Goal: Information Seeking & Learning: Learn about a topic

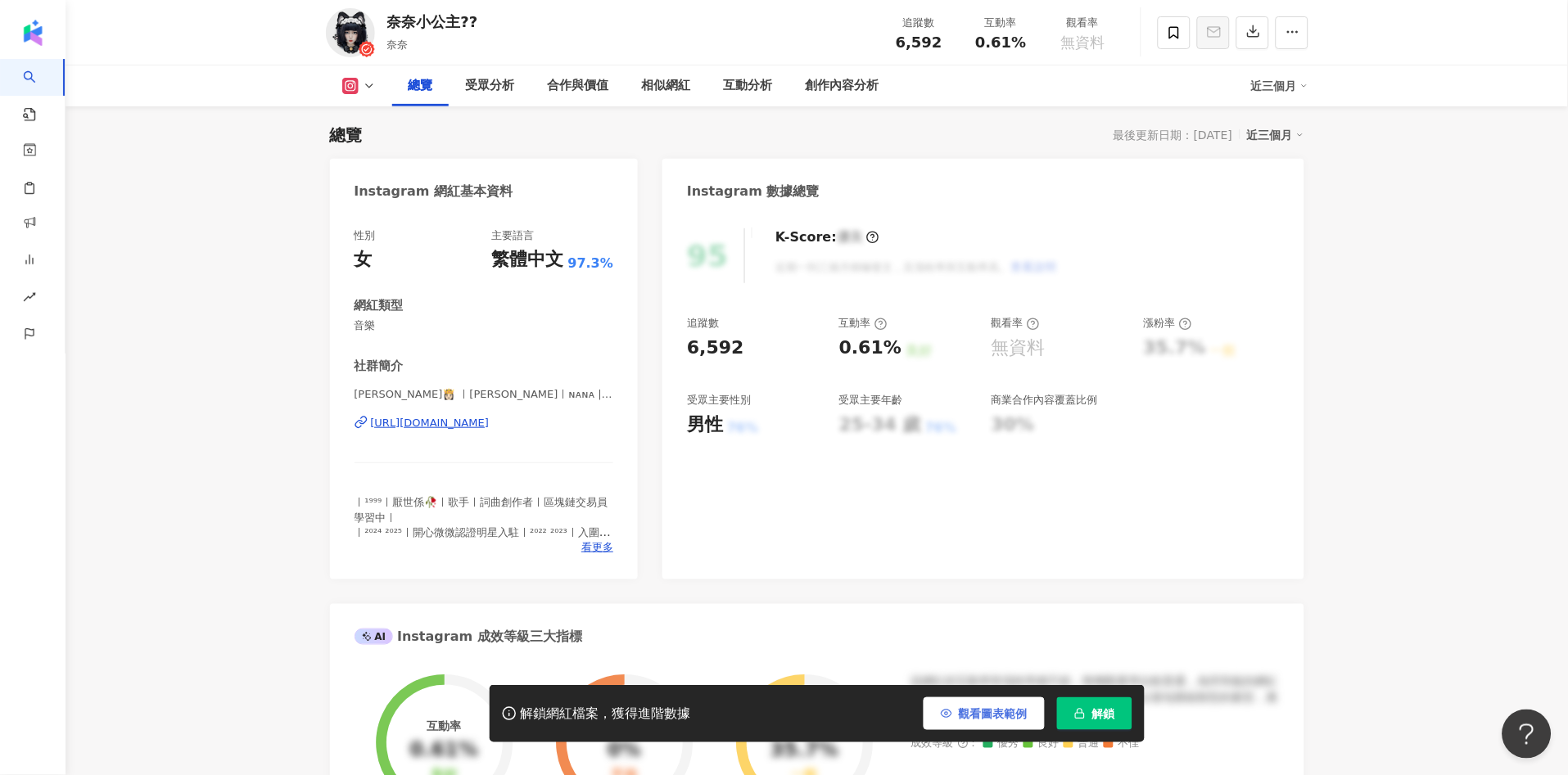
click at [991, 704] on button "觀看圖表範例" at bounding box center [984, 714] width 121 height 33
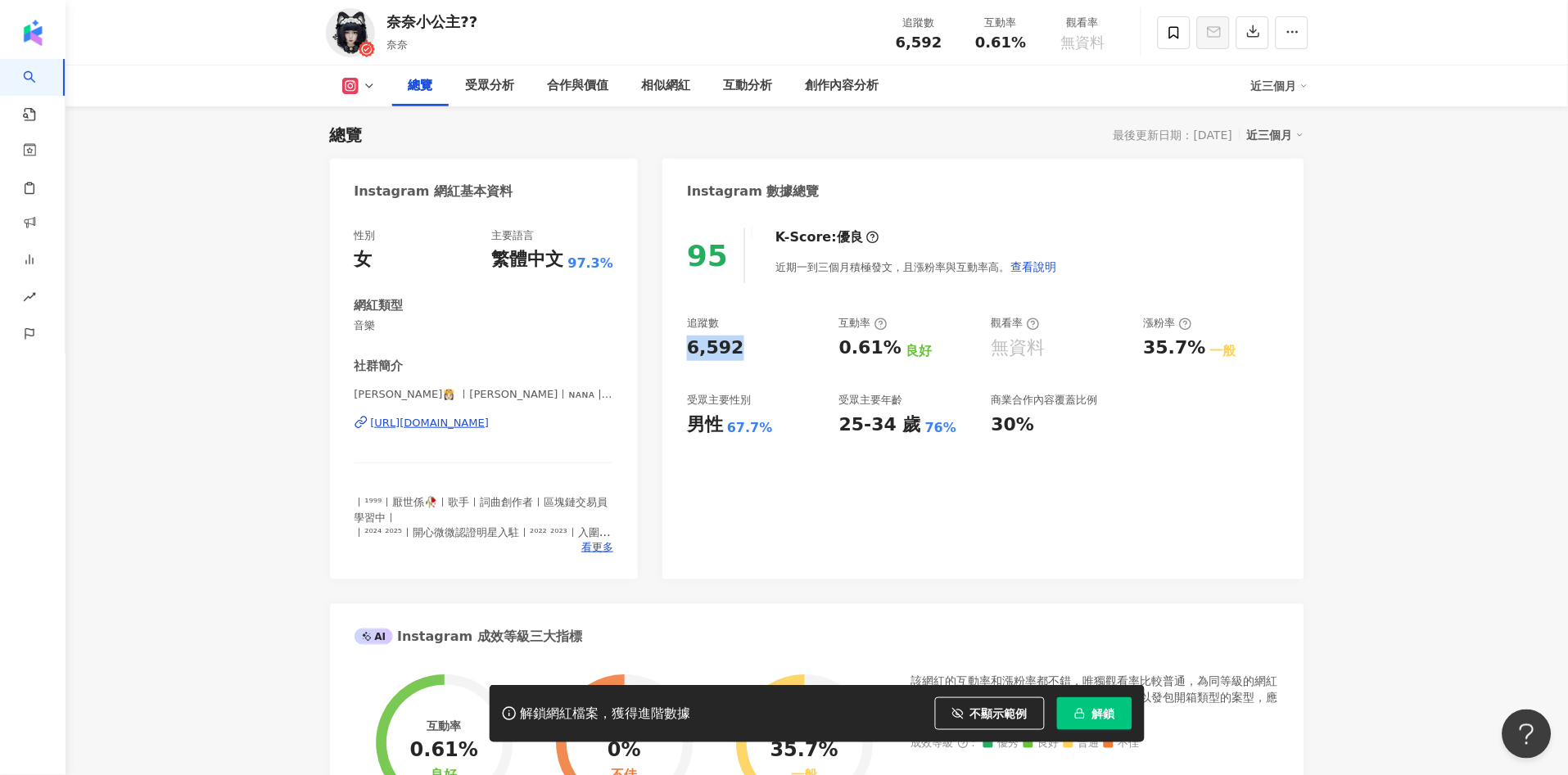
drag, startPoint x: 705, startPoint y: 346, endPoint x: 732, endPoint y: 345, distance: 27.0
click at [732, 345] on div "6,592" at bounding box center [716, 348] width 58 height 26
copy div "6,592"
drag, startPoint x: 749, startPoint y: 421, endPoint x: 769, endPoint y: 420, distance: 20.0
click at [769, 420] on div "男性 67.7%" at bounding box center [755, 425] width 136 height 26
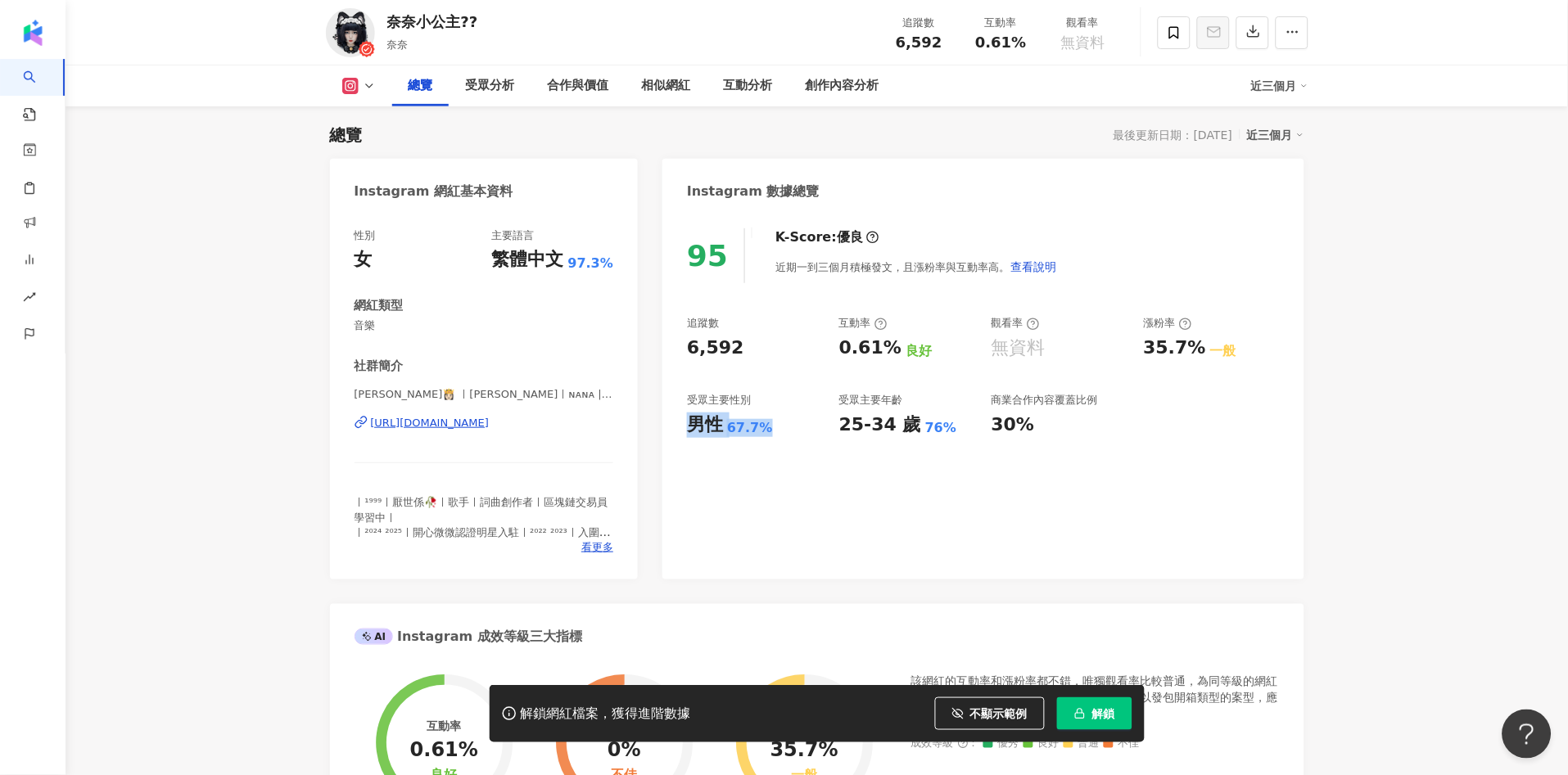
copy div "男性 67.7%"
click at [882, 331] on div "互動率 0.61% 良好" at bounding box center [907, 338] width 136 height 44
drag, startPoint x: 834, startPoint y: 339, endPoint x: 890, endPoint y: 339, distance: 56.0
click at [890, 339] on div "追蹤數 6,592 互動率 0.61% 良好 觀看率 無資料 漲粉率 35.7% 一般 受眾主要性別 男性 67.7% 受眾主要年齡 25-34 歲 76% …" at bounding box center [983, 377] width 592 height 121
copy div "0.61%"
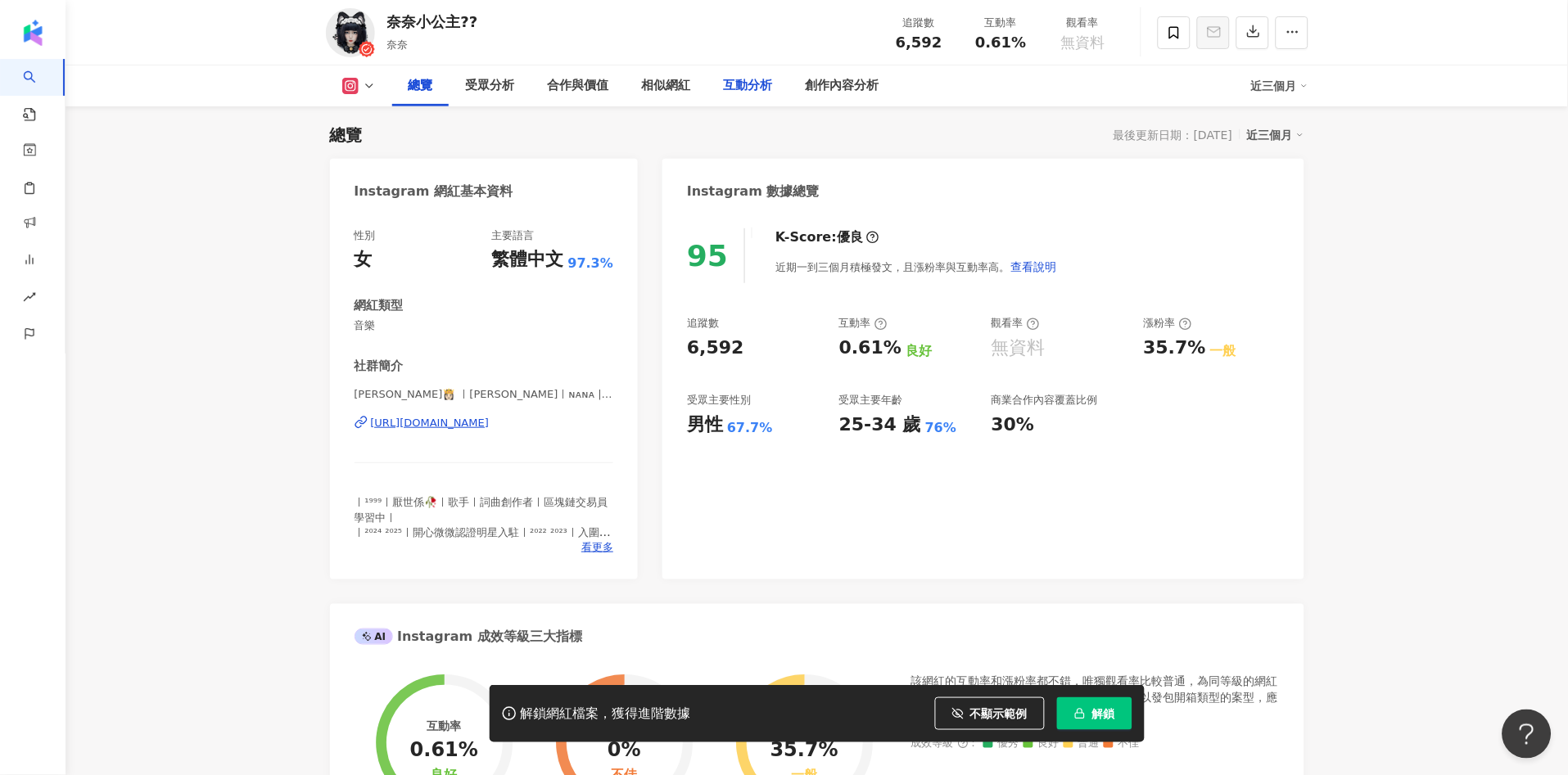
click at [741, 88] on div "互動分析" at bounding box center [749, 85] width 49 height 19
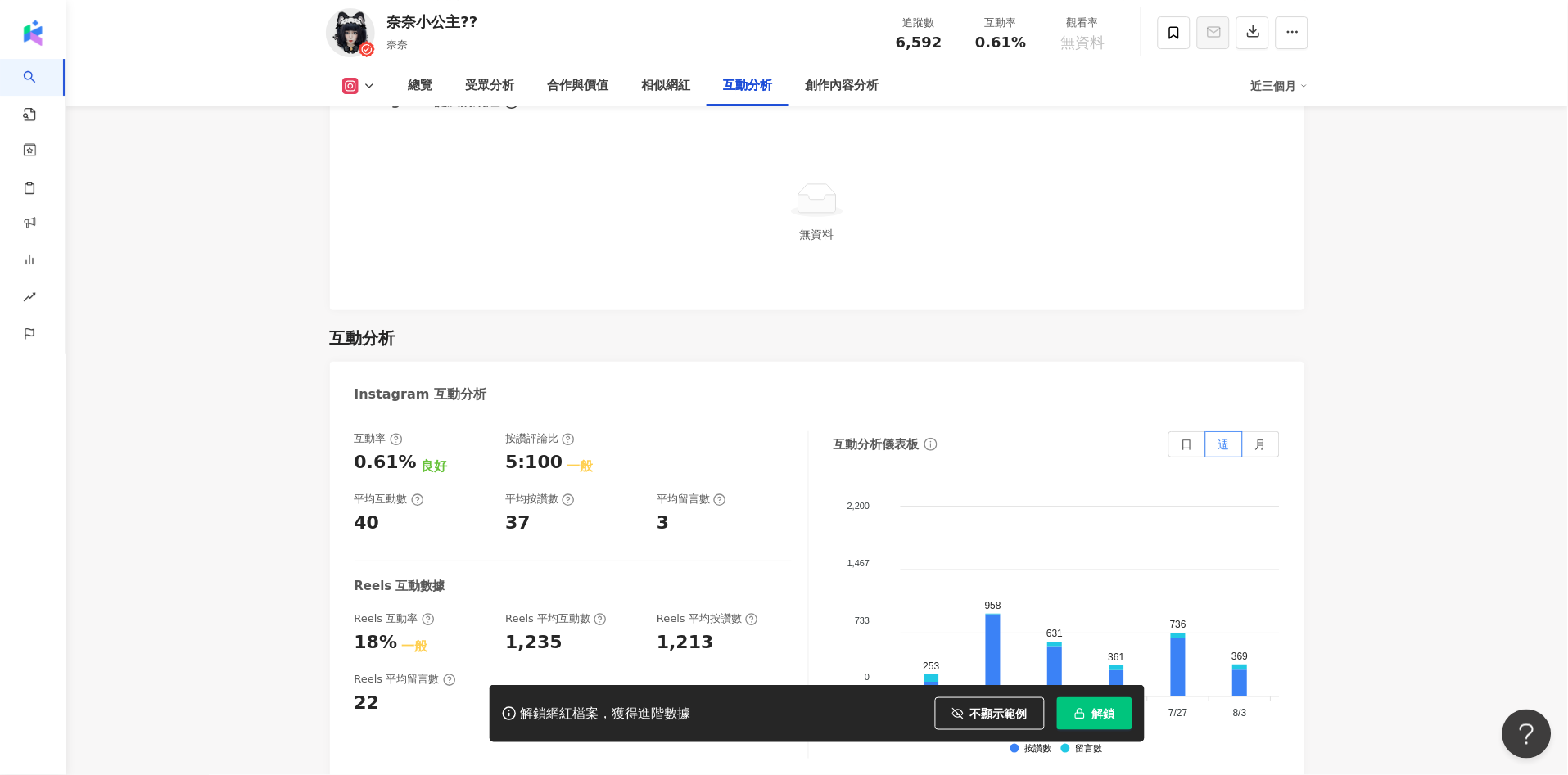
scroll to position [2941, 0]
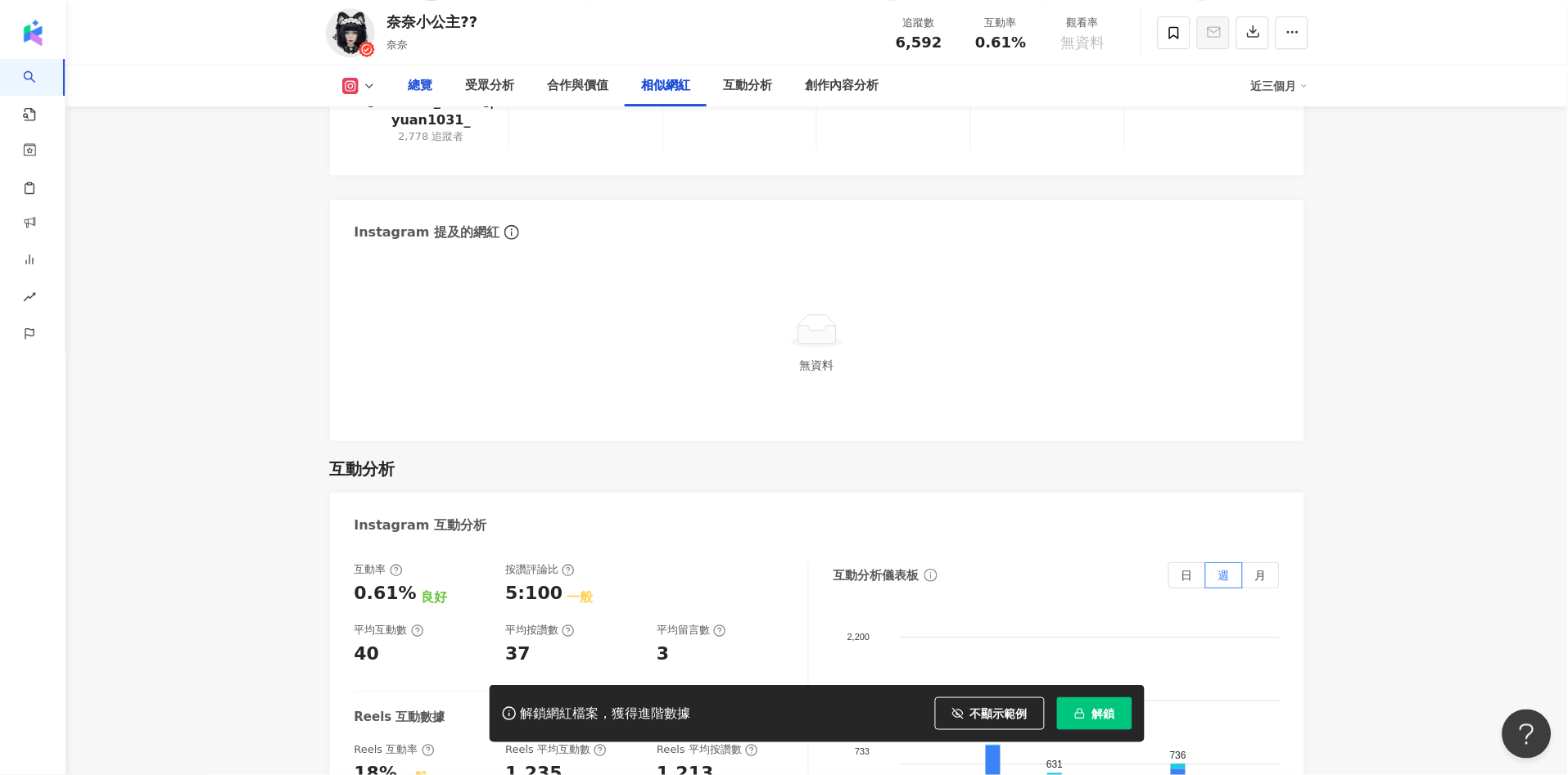
click at [426, 89] on div "總覽" at bounding box center [421, 85] width 25 height 19
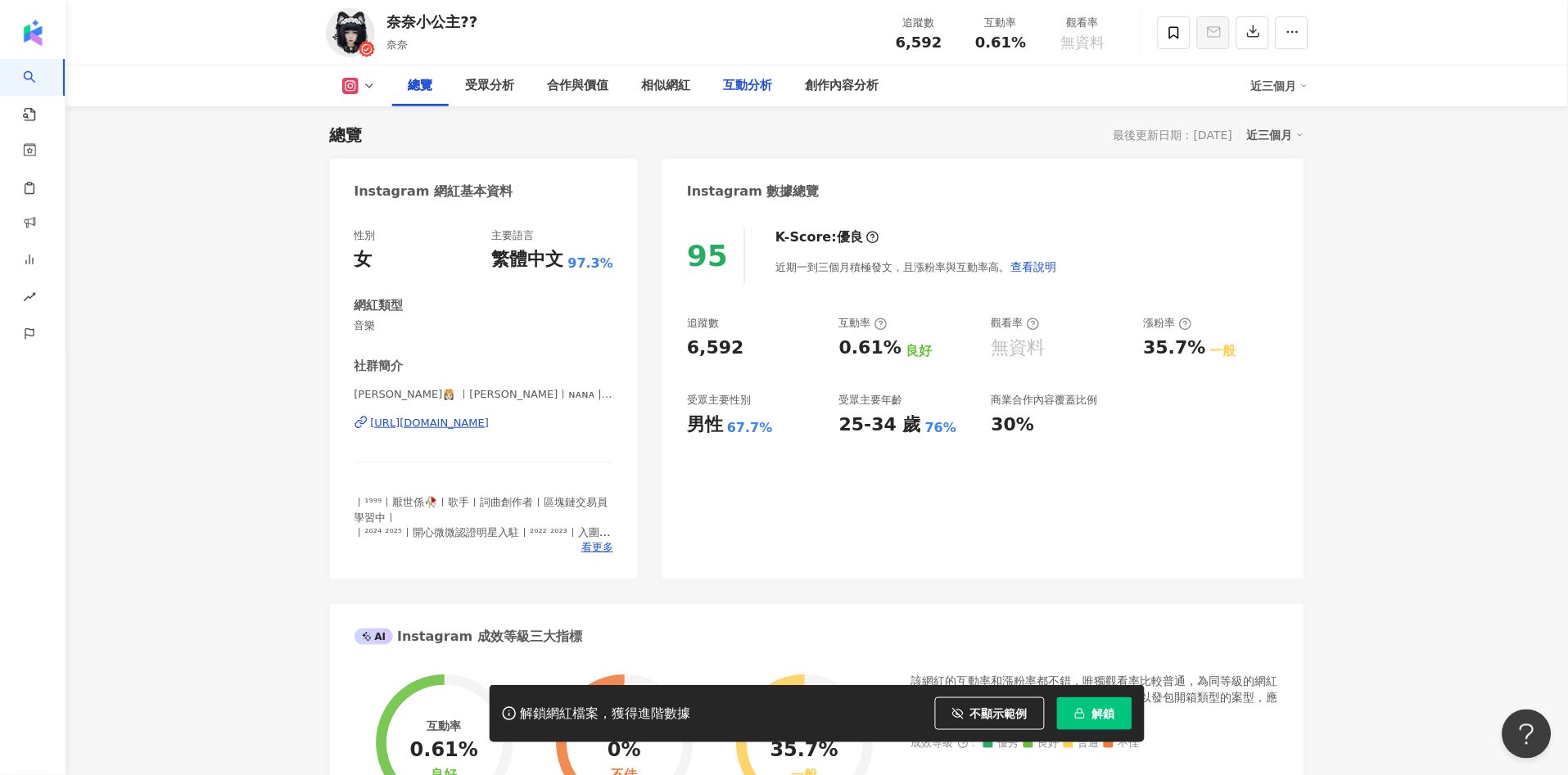
click at [763, 81] on div "互動分析" at bounding box center [749, 85] width 49 height 19
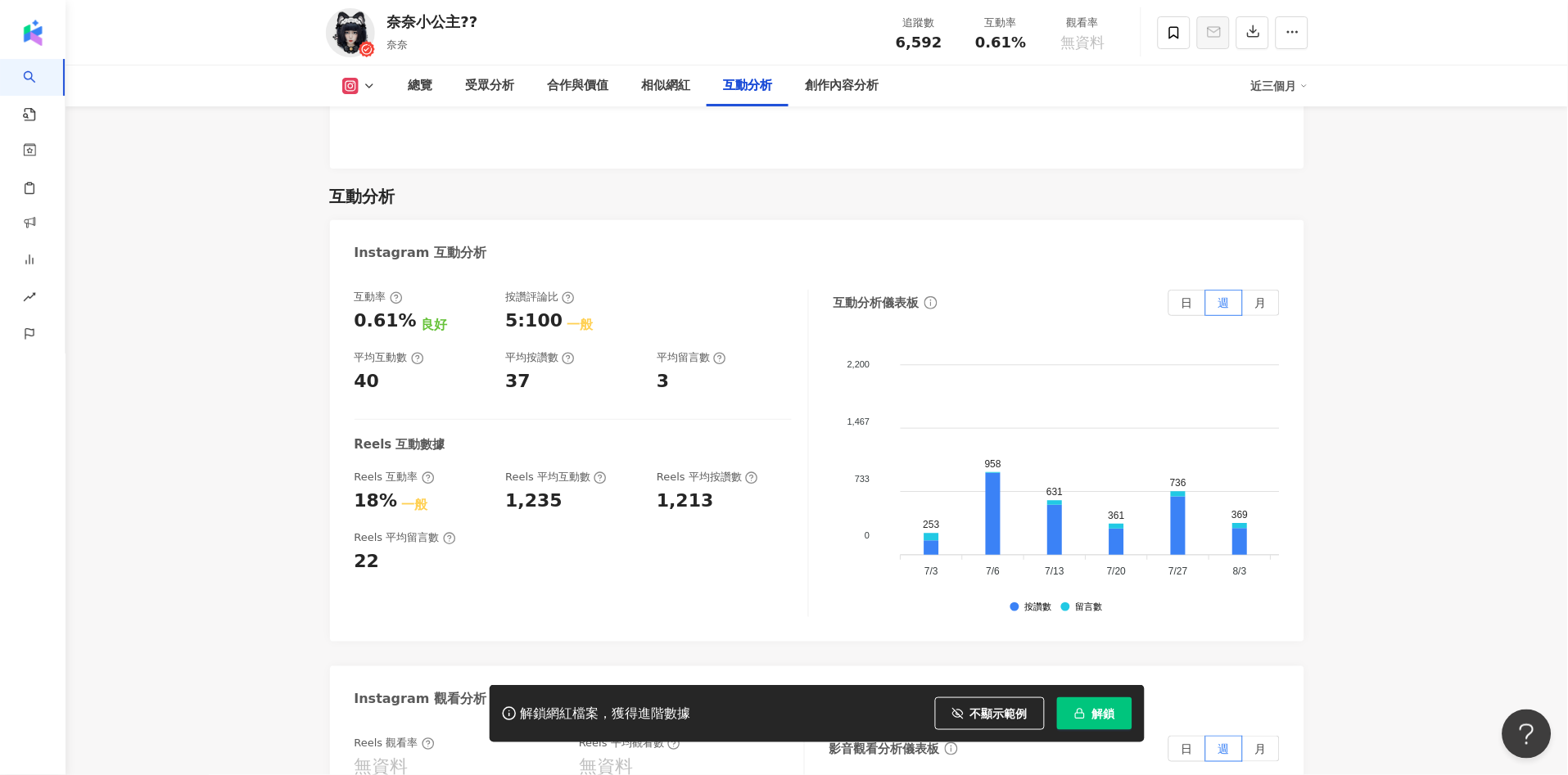
scroll to position [3260, 0]
